Goal: Information Seeking & Learning: Check status

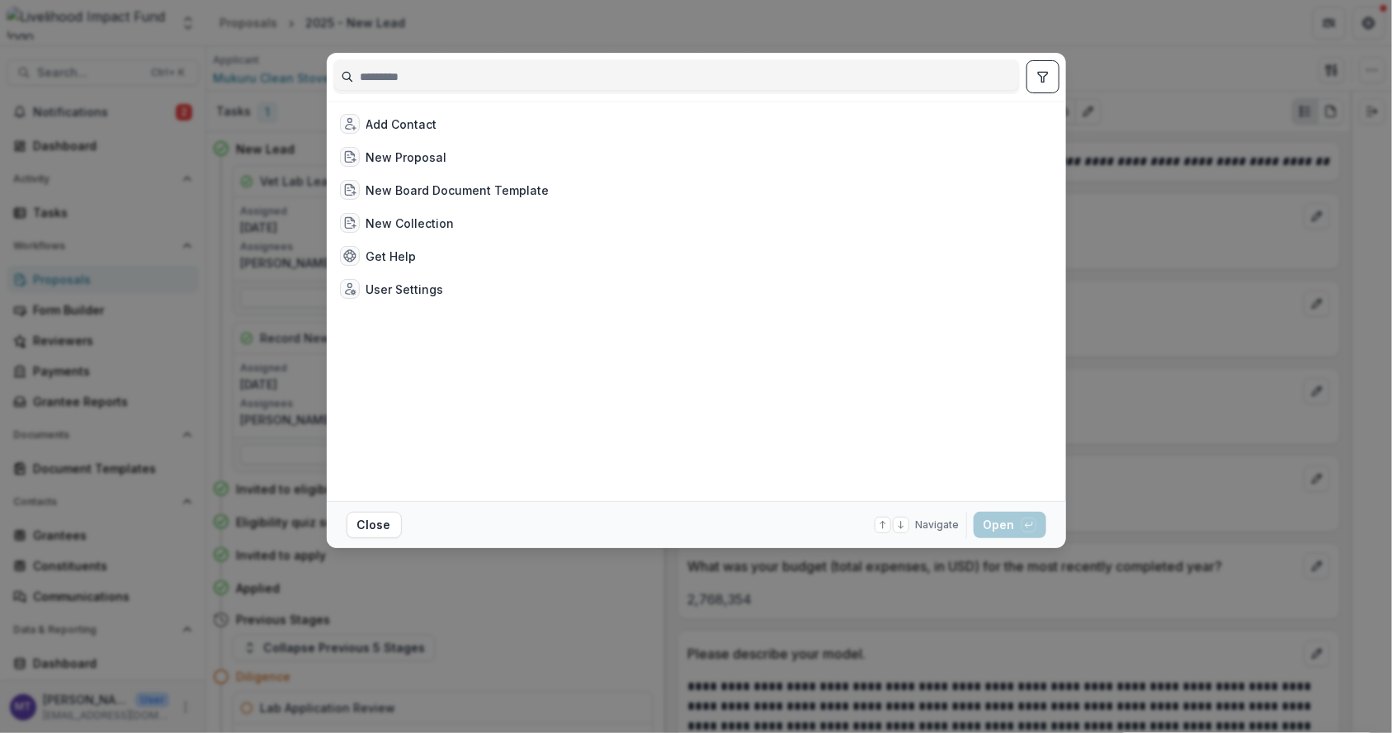
scroll to position [164, 0]
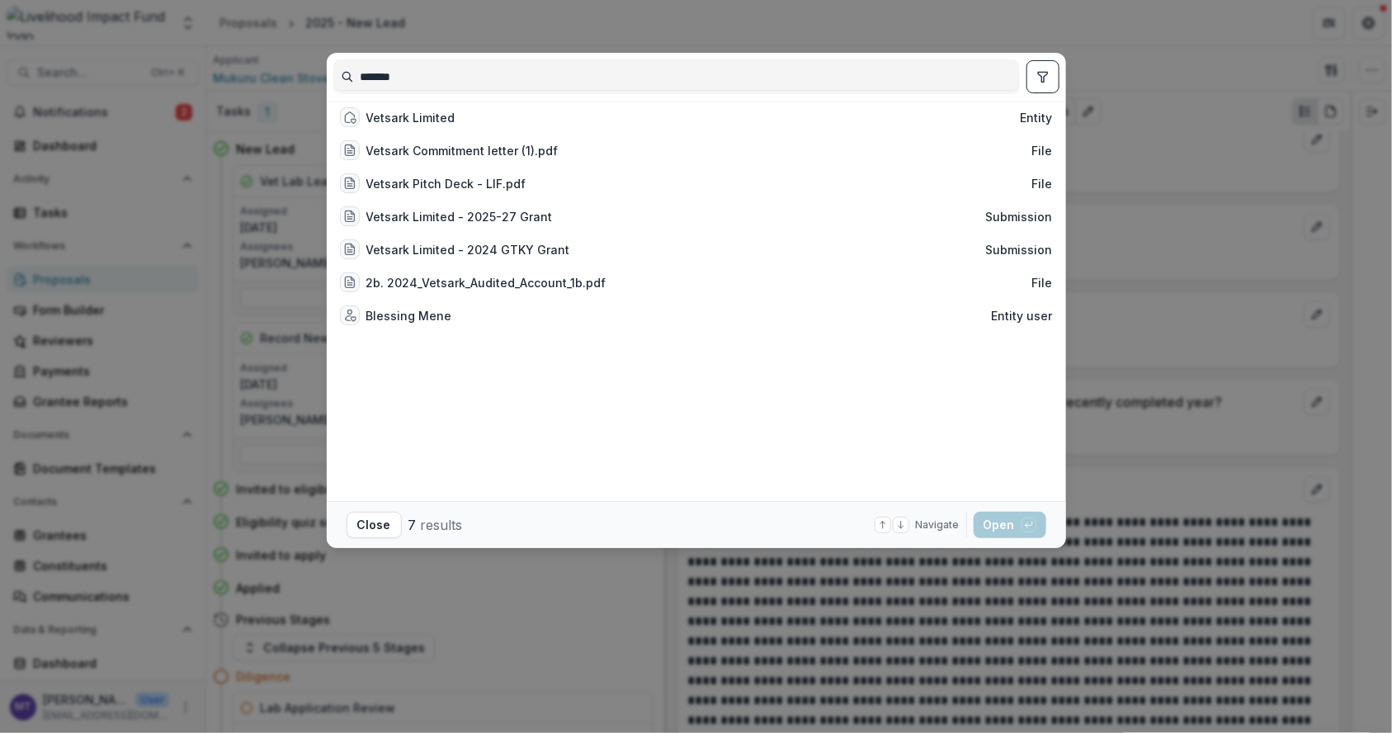
type input "*******"
click at [377, 126] on div "Vetsark Limited" at bounding box center [410, 117] width 89 height 17
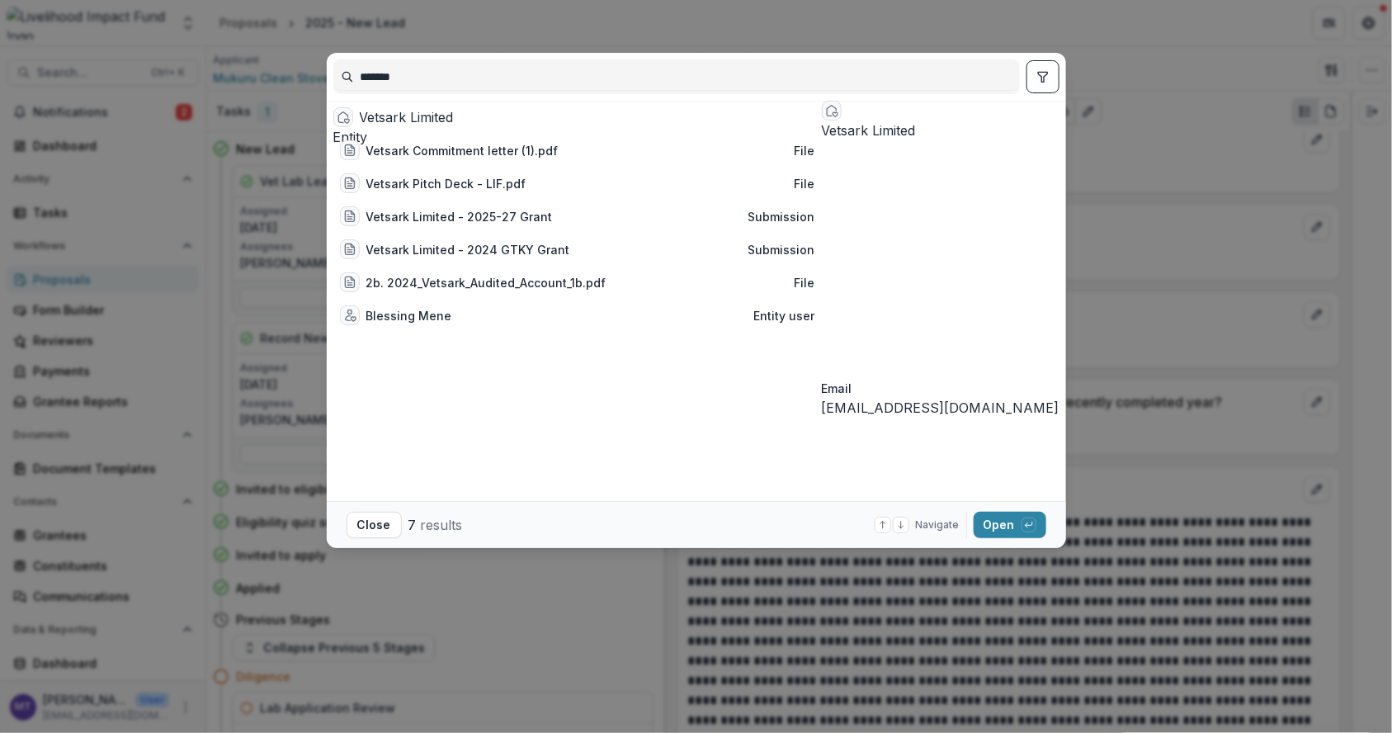
click at [984, 529] on button "Open with enter key" at bounding box center [1009, 524] width 73 height 26
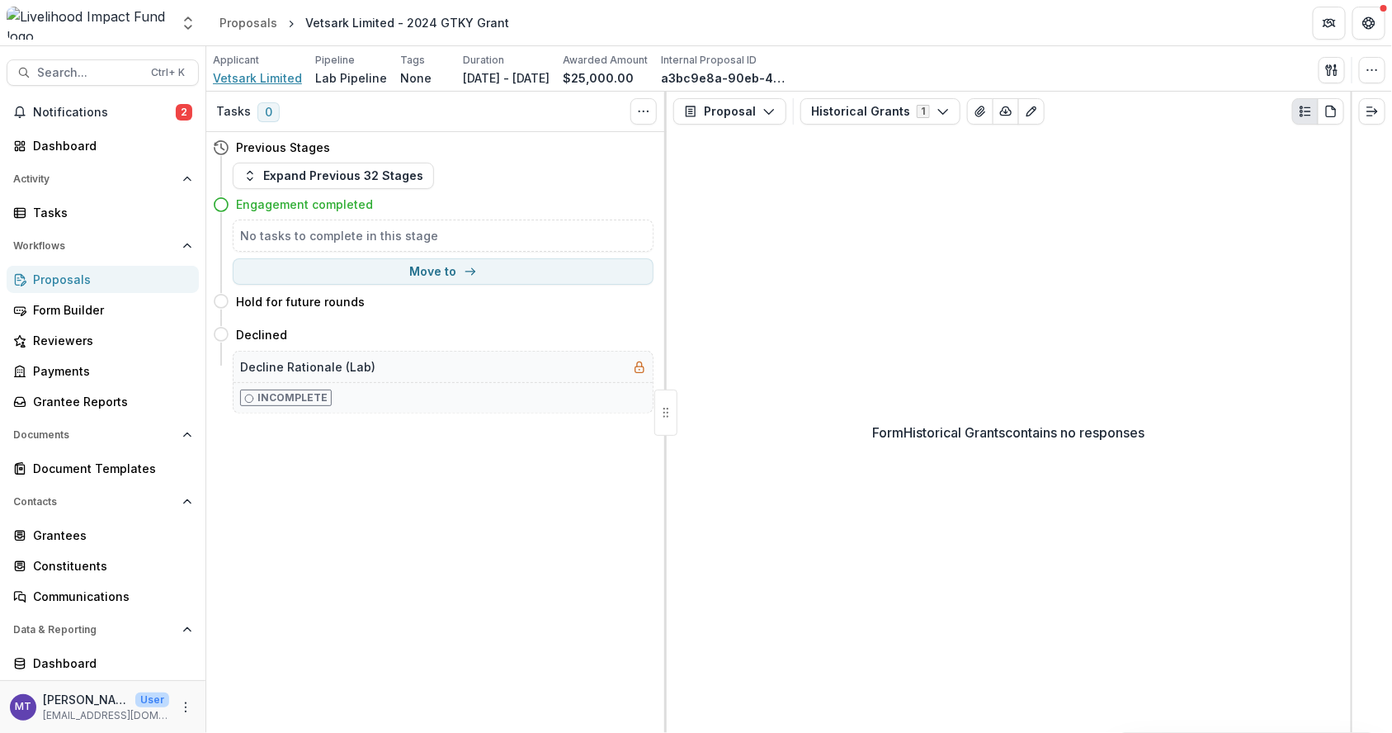
click at [263, 80] on span "Vetsark Limited" at bounding box center [257, 77] width 89 height 17
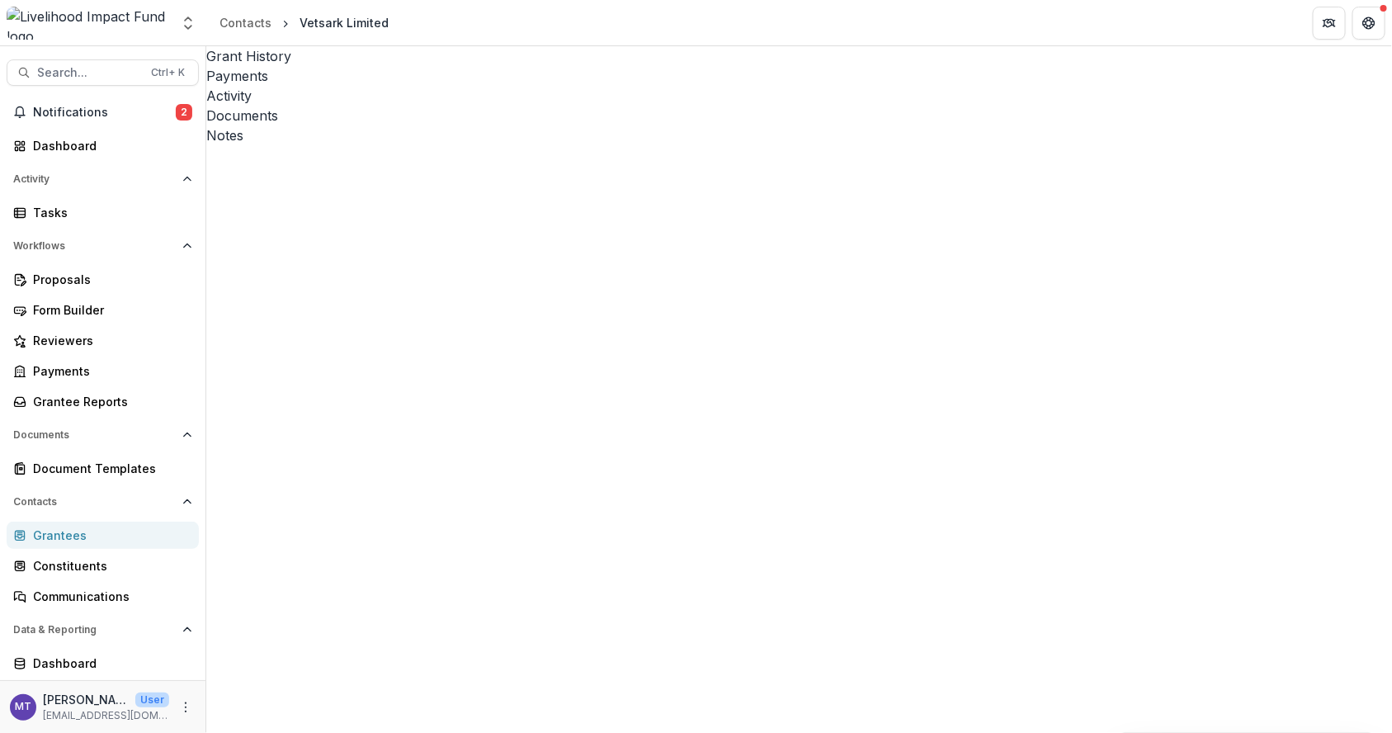
click at [501, 106] on div "Documents" at bounding box center [798, 116] width 1185 height 20
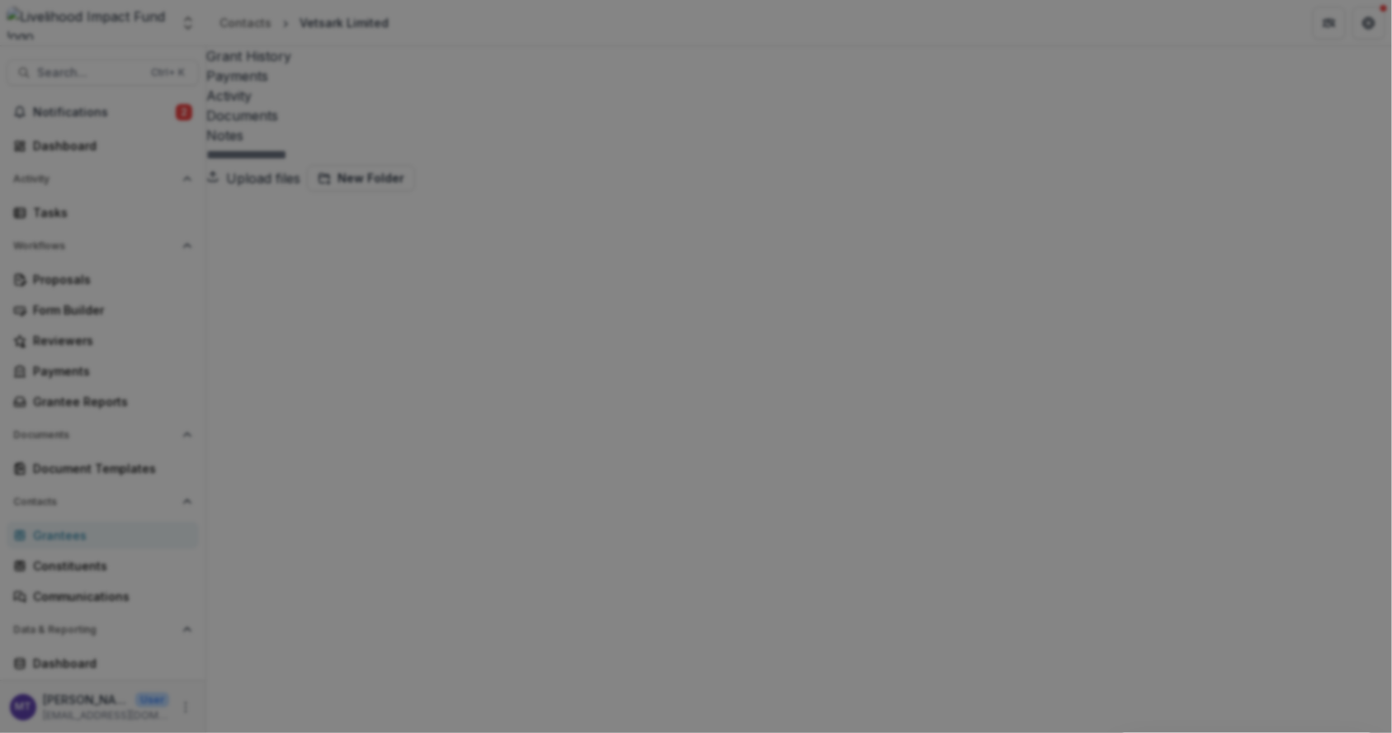
click at [1355, 33] on button "Close" at bounding box center [1368, 20] width 26 height 26
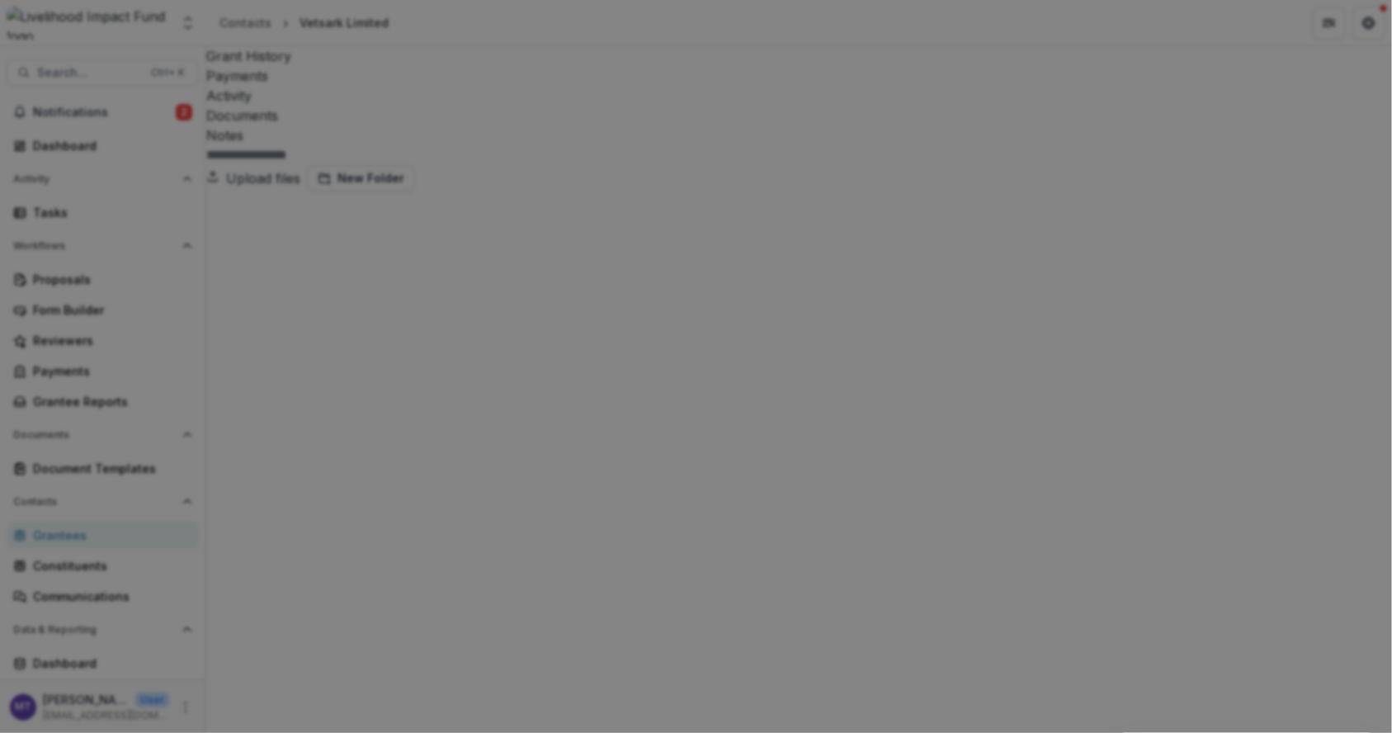
click at [1355, 33] on button "Close" at bounding box center [1368, 20] width 26 height 26
